Goal: Use online tool/utility: Utilize a website feature to perform a specific function

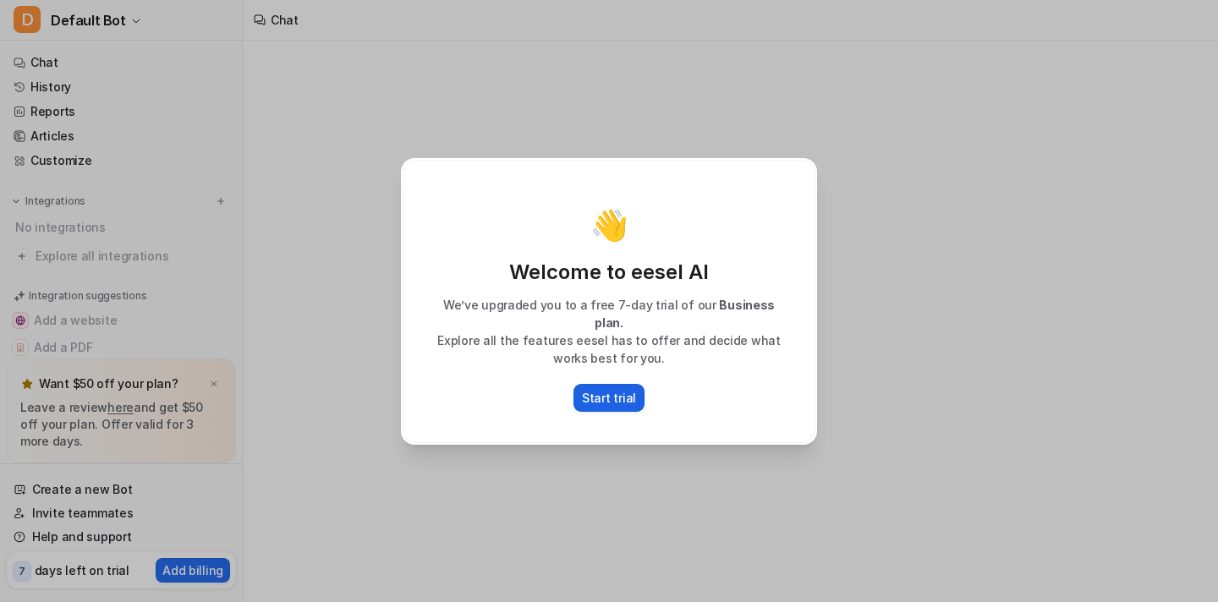
click at [614, 389] on p "Start trial" at bounding box center [609, 398] width 54 height 18
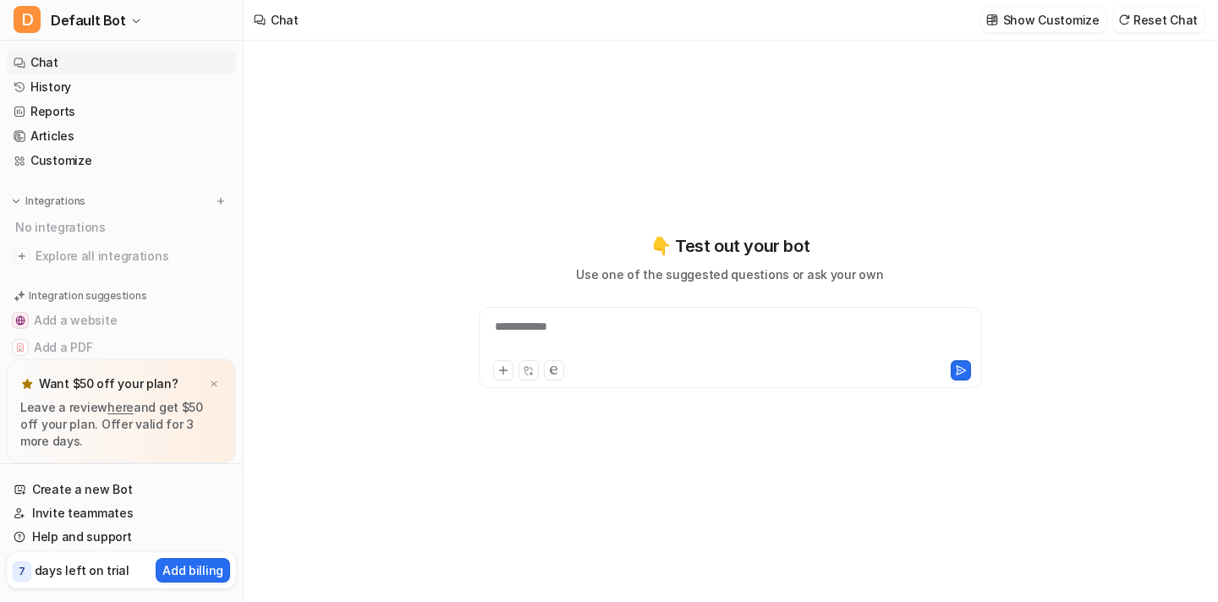
type textarea "**********"
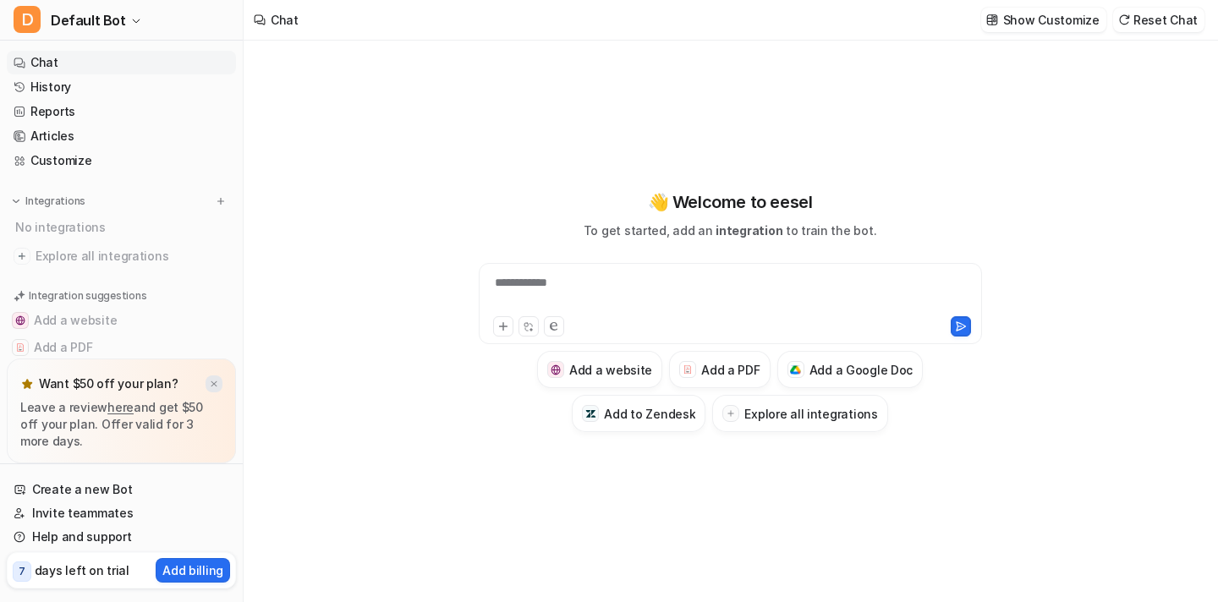
click at [216, 384] on img at bounding box center [214, 384] width 10 height 11
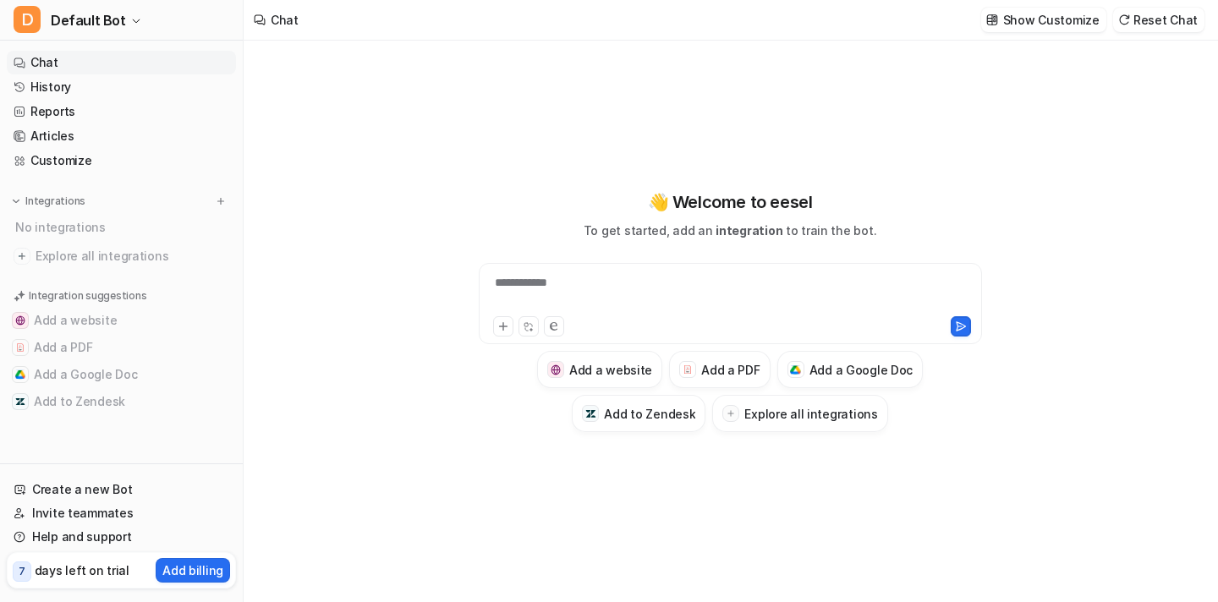
click at [650, 290] on div "**********" at bounding box center [730, 293] width 495 height 39
paste div
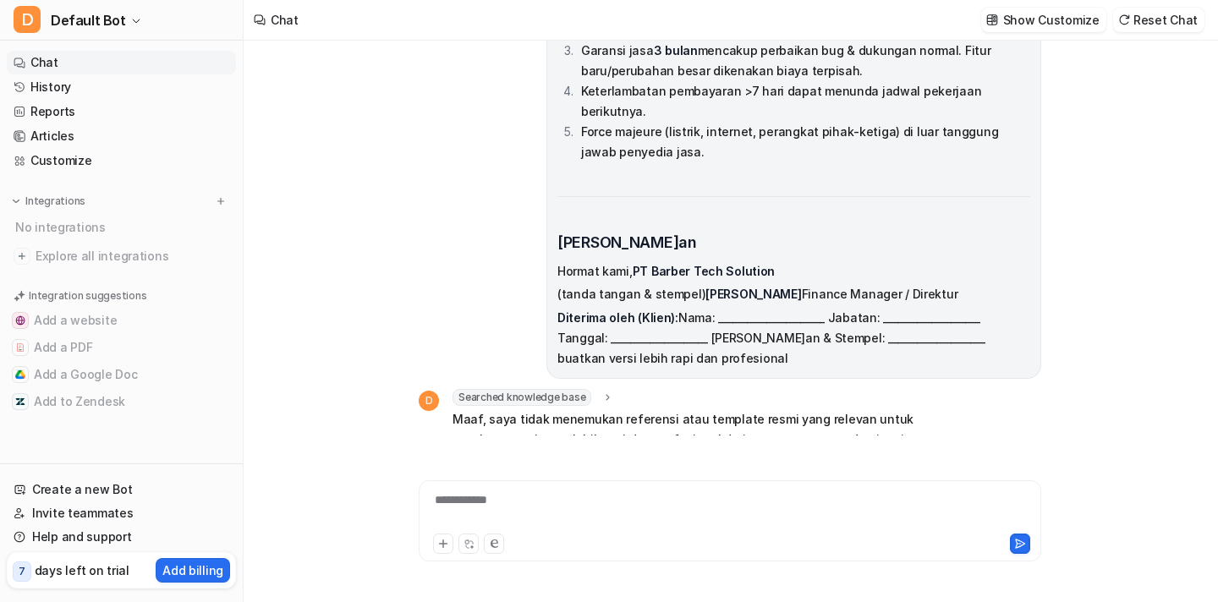
scroll to position [3321, 0]
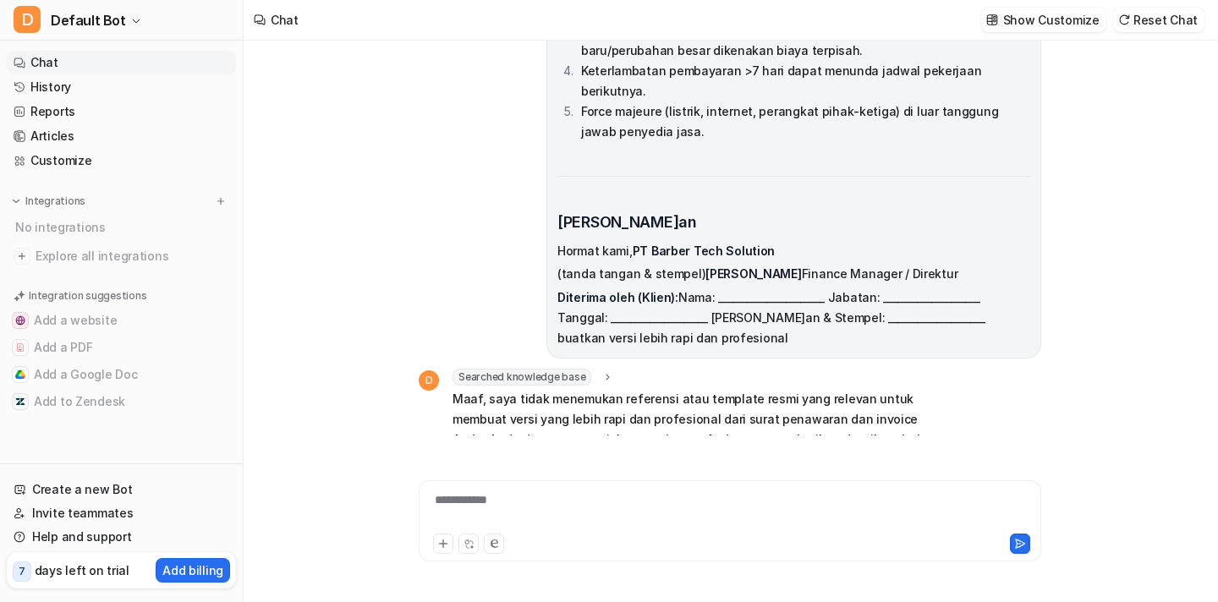
click at [662, 492] on div "**********" at bounding box center [730, 511] width 614 height 39
paste div
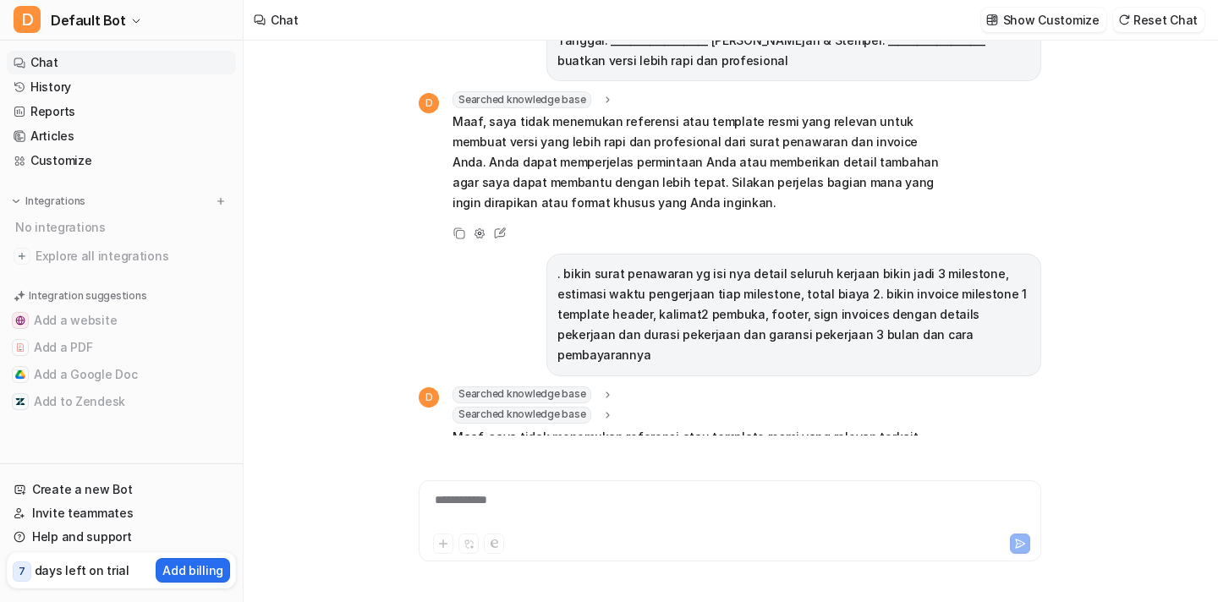
scroll to position [3619, 0]
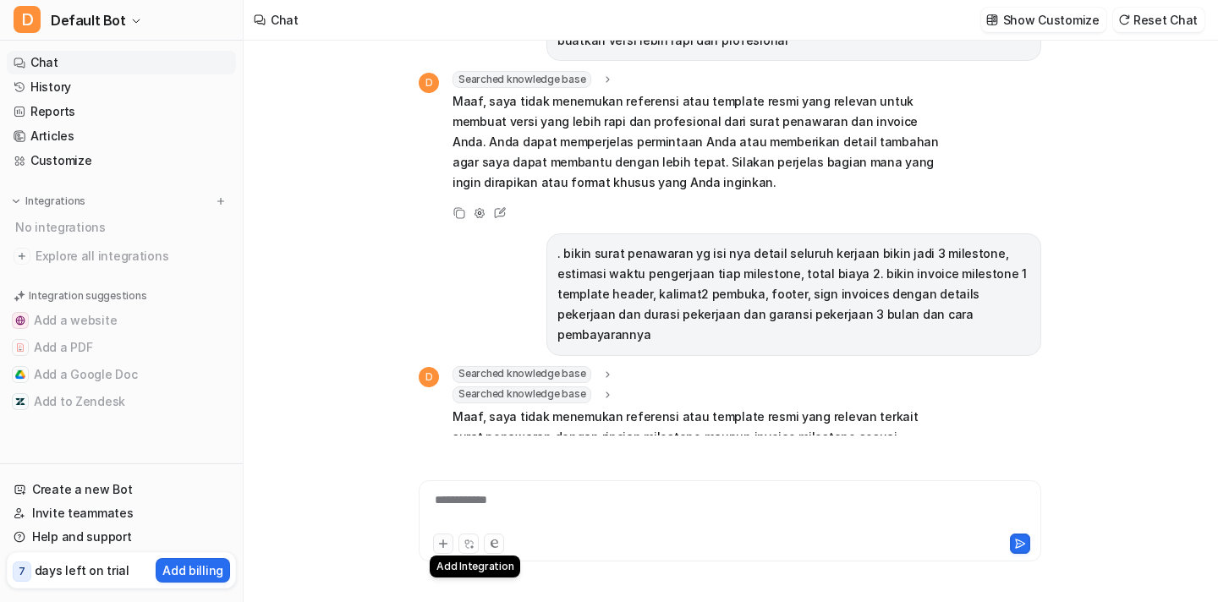
click at [439, 545] on icon at bounding box center [443, 544] width 12 height 12
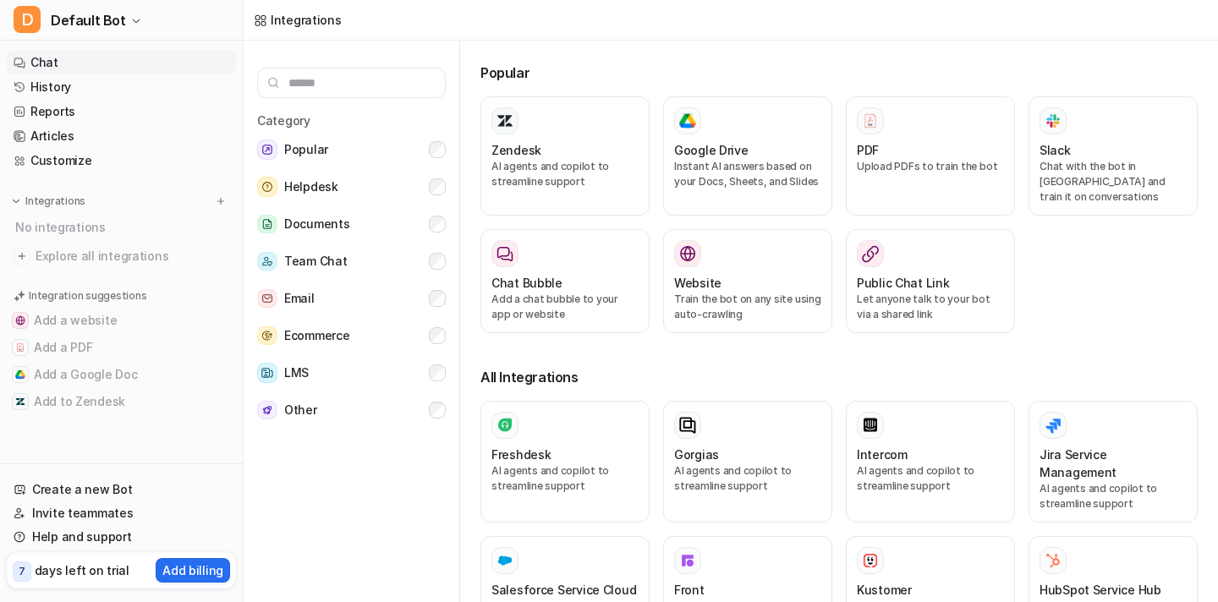
click at [95, 63] on link "Chat" at bounding box center [121, 63] width 229 height 24
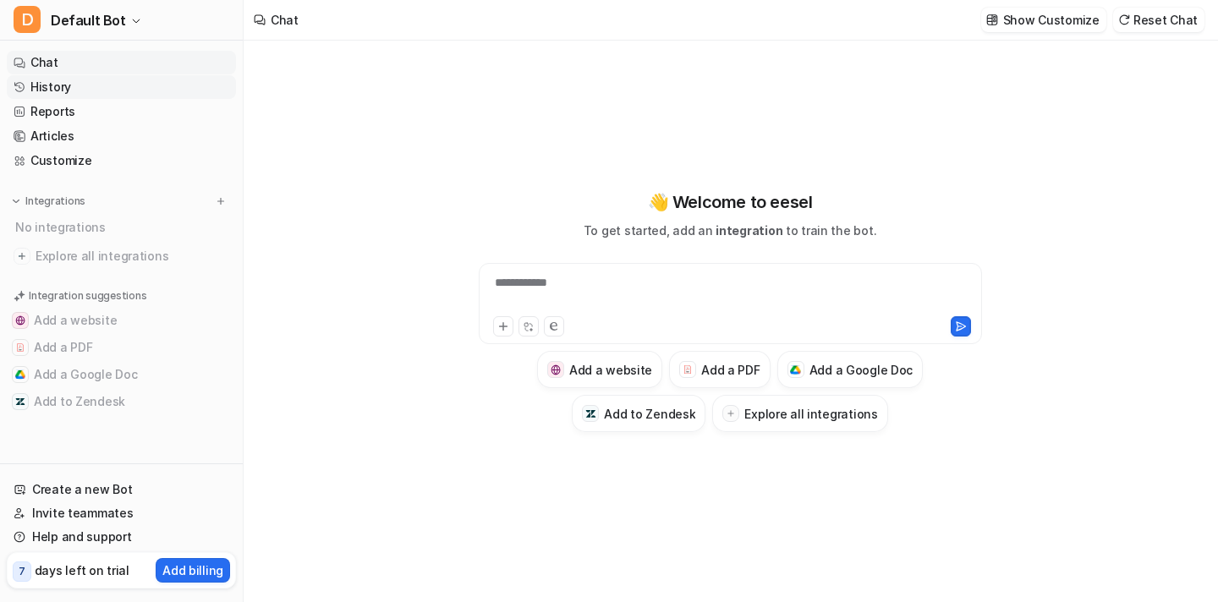
click at [36, 87] on link "History" at bounding box center [121, 87] width 229 height 24
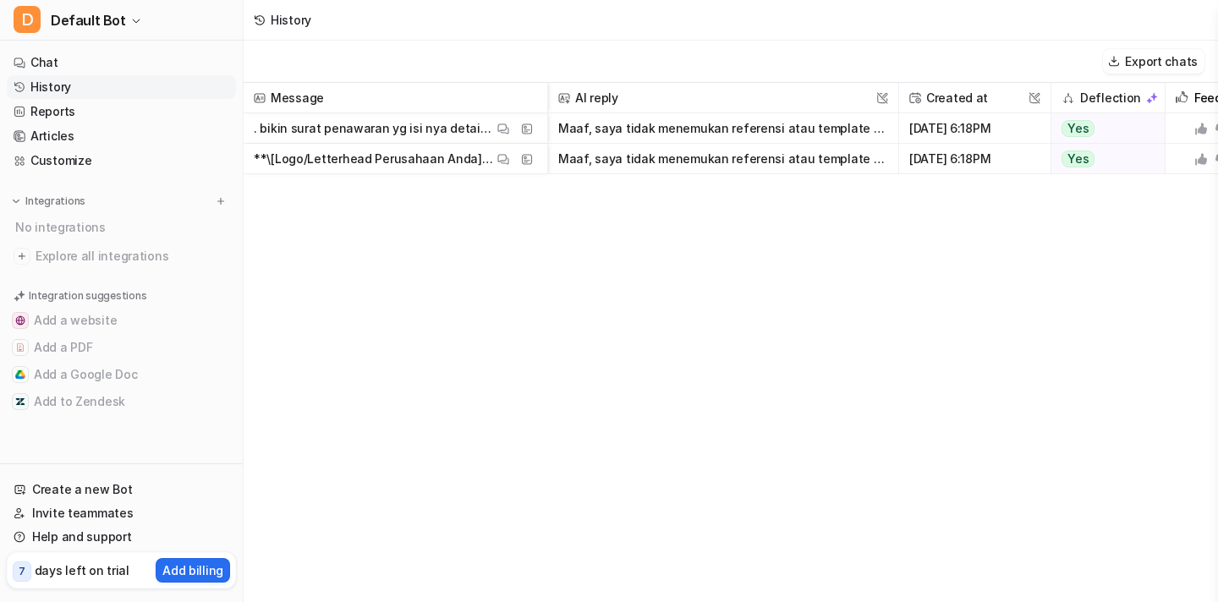
click at [411, 128] on p ".⁠ ⁠bikin surat penawaran yg isi nya detail seluruh kerjaan bikin jadi 3 milest…" at bounding box center [373, 128] width 239 height 30
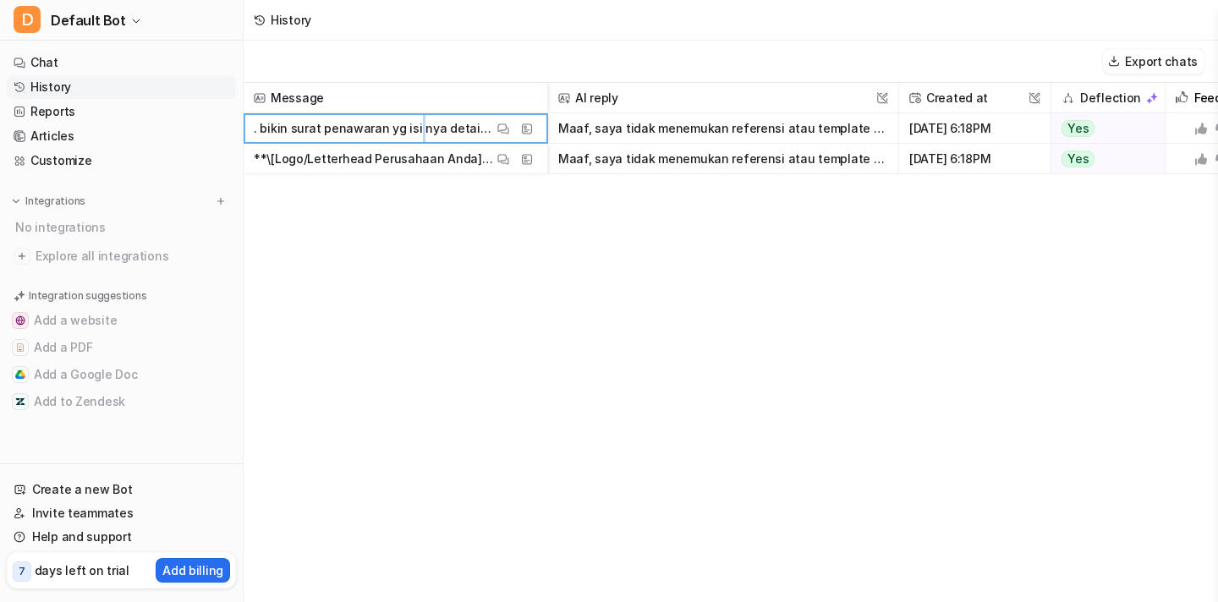
click at [411, 128] on p ".⁠ ⁠bikin surat penawaran yg isi nya detail seluruh kerjaan bikin jadi 3 milest…" at bounding box center [373, 128] width 239 height 30
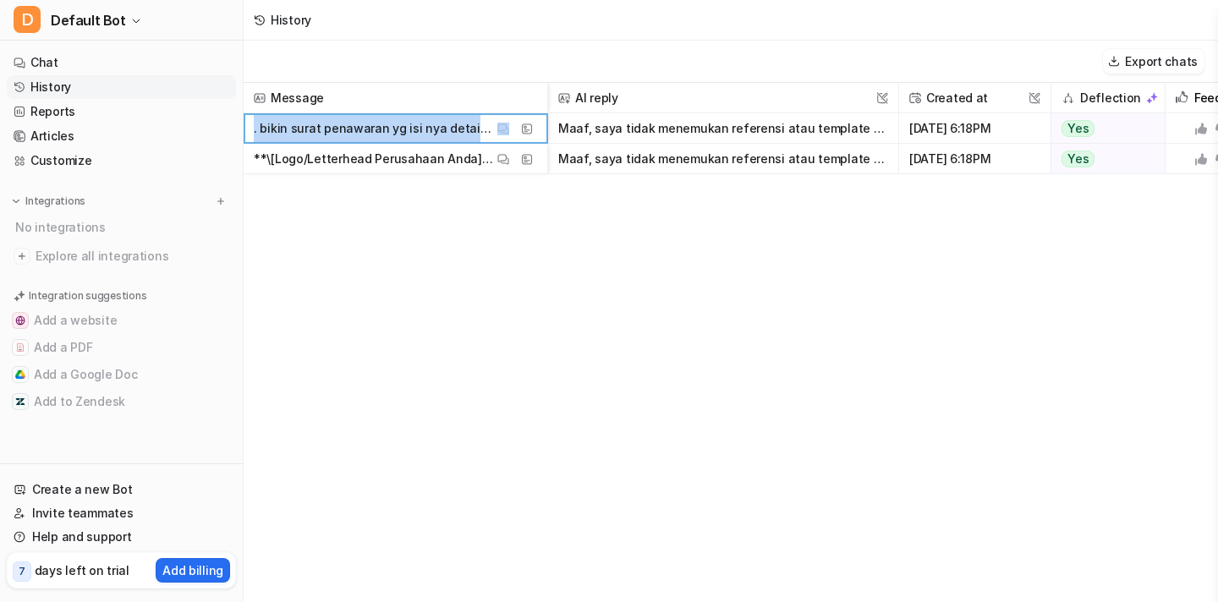
click at [411, 128] on p ".⁠ ⁠bikin surat penawaran yg isi nya detail seluruh kerjaan bikin jadi 3 milest…" at bounding box center [373, 128] width 239 height 30
click at [641, 132] on button "Maaf, saya tidak menemukan referensi atau template resmi yang relevan terkait s…" at bounding box center [723, 128] width 330 height 30
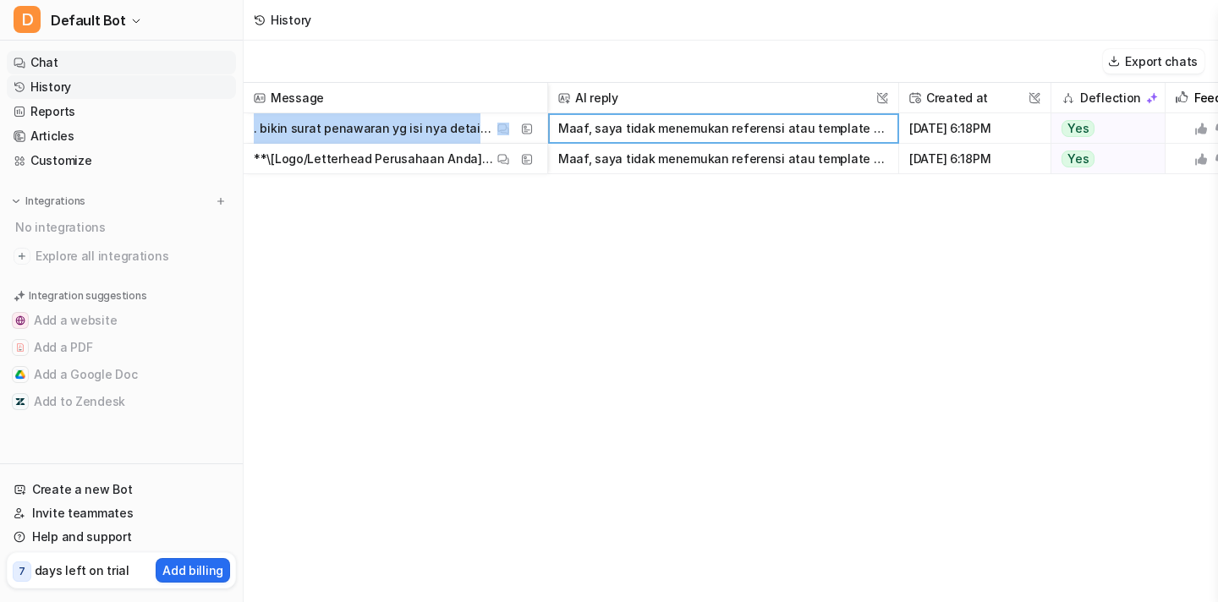
click at [103, 59] on link "Chat" at bounding box center [121, 63] width 229 height 24
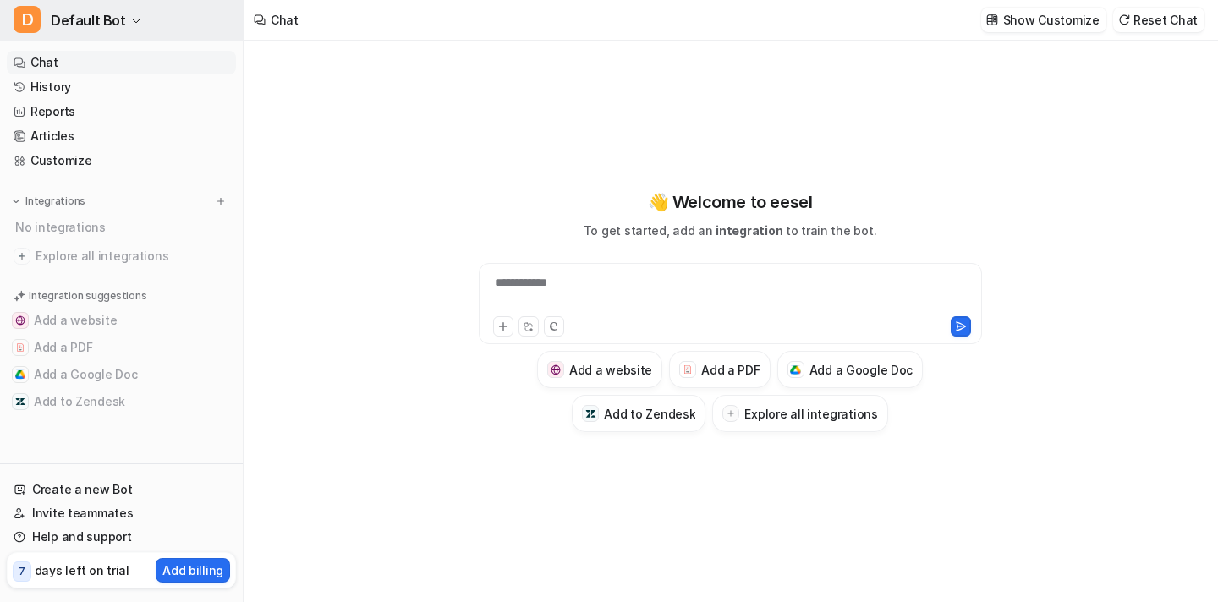
scroll to position [3564, 0]
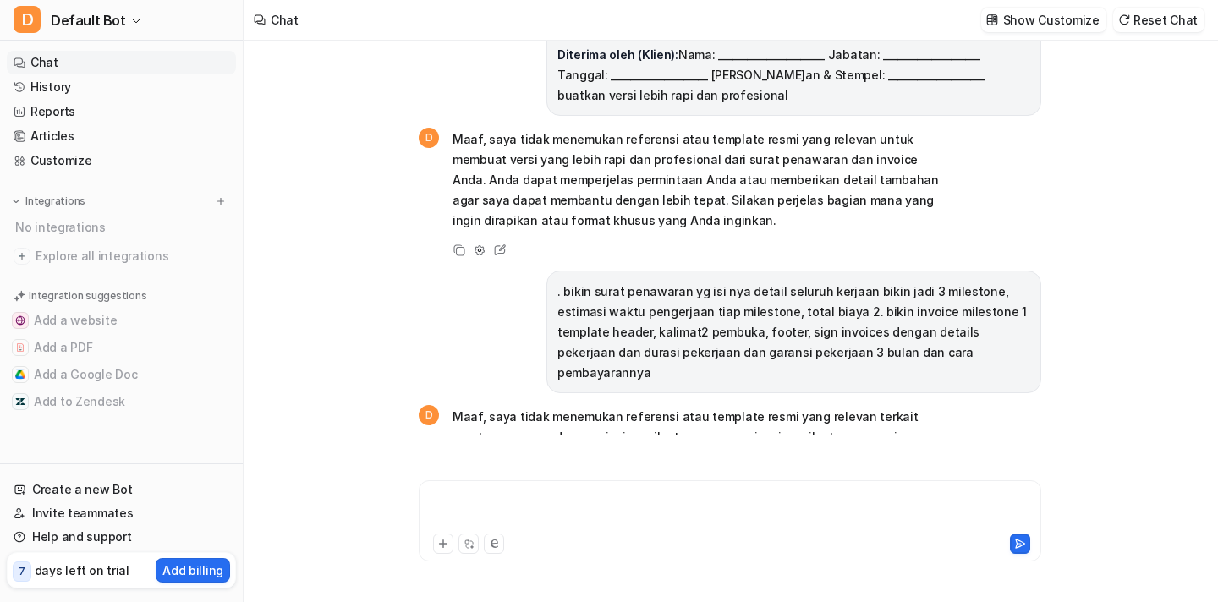
click at [550, 497] on div at bounding box center [730, 511] width 614 height 39
click at [449, 544] on button at bounding box center [443, 544] width 20 height 20
